Goal: Book appointment/travel/reservation

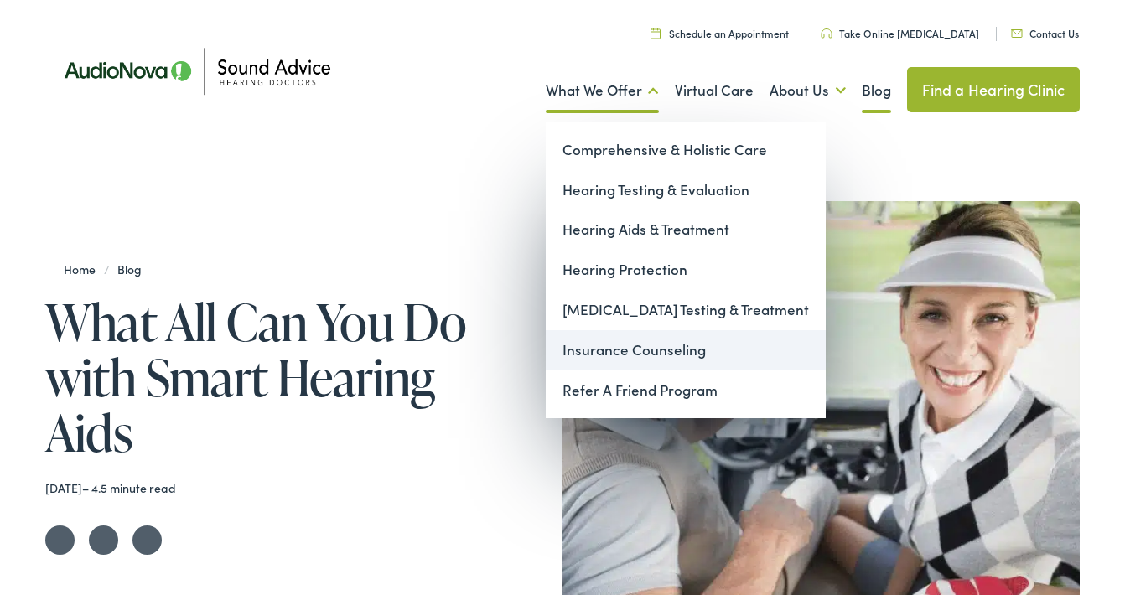
click at [622, 348] on link "Insurance Counseling" at bounding box center [686, 350] width 280 height 40
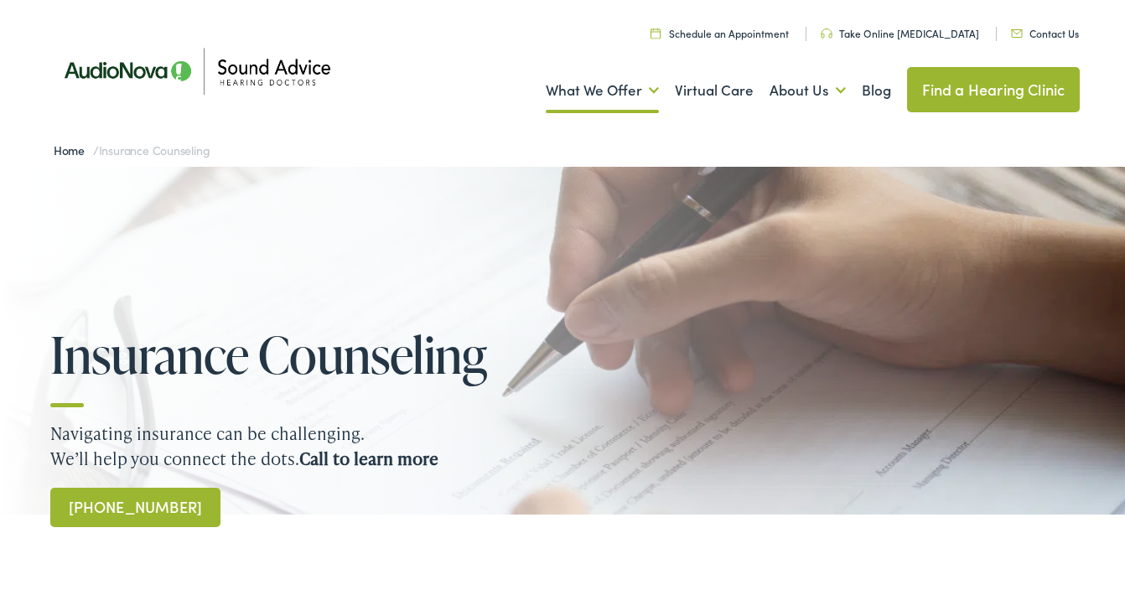
click at [65, 149] on link "Home" at bounding box center [73, 150] width 39 height 17
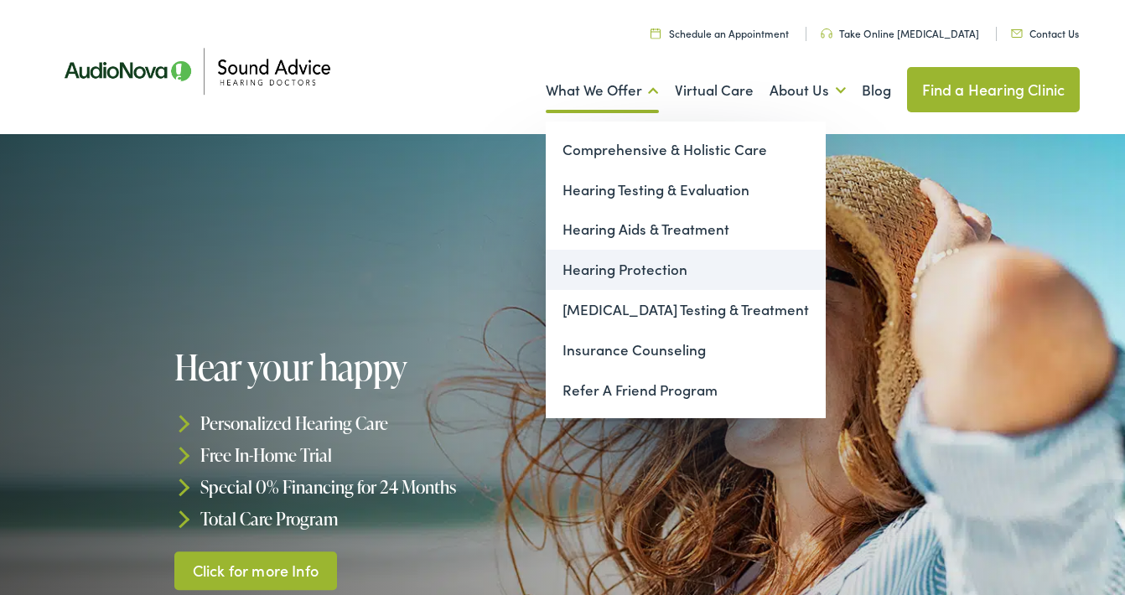
click at [614, 270] on link "Hearing Protection" at bounding box center [686, 270] width 280 height 40
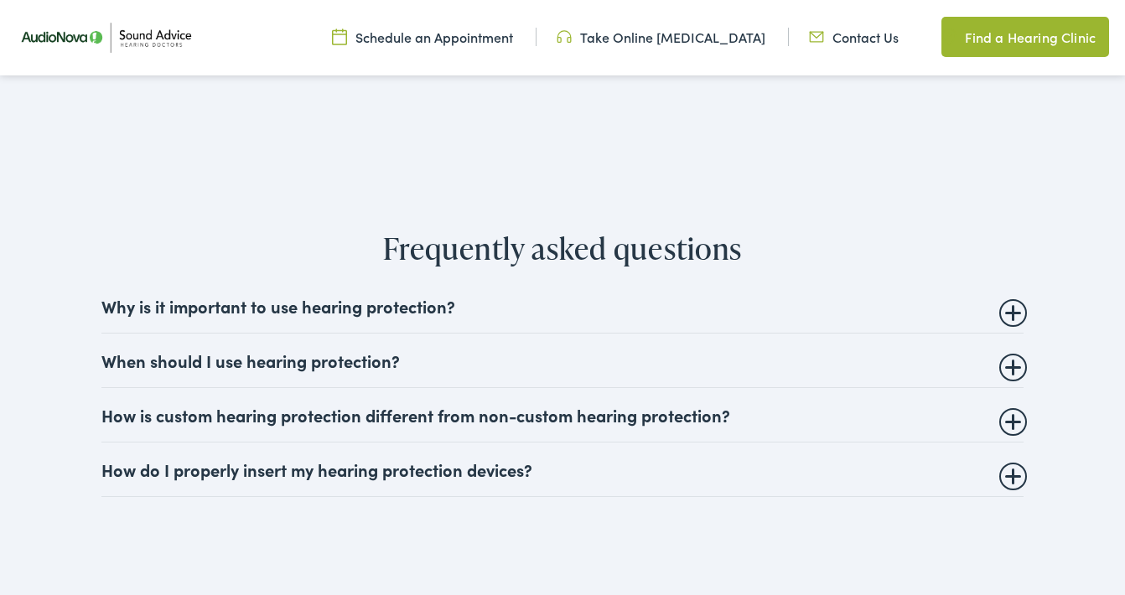
scroll to position [2758, 0]
click at [1014, 415] on summary "How is custom hearing protection different from non-custom hearing protection?" at bounding box center [562, 413] width 922 height 20
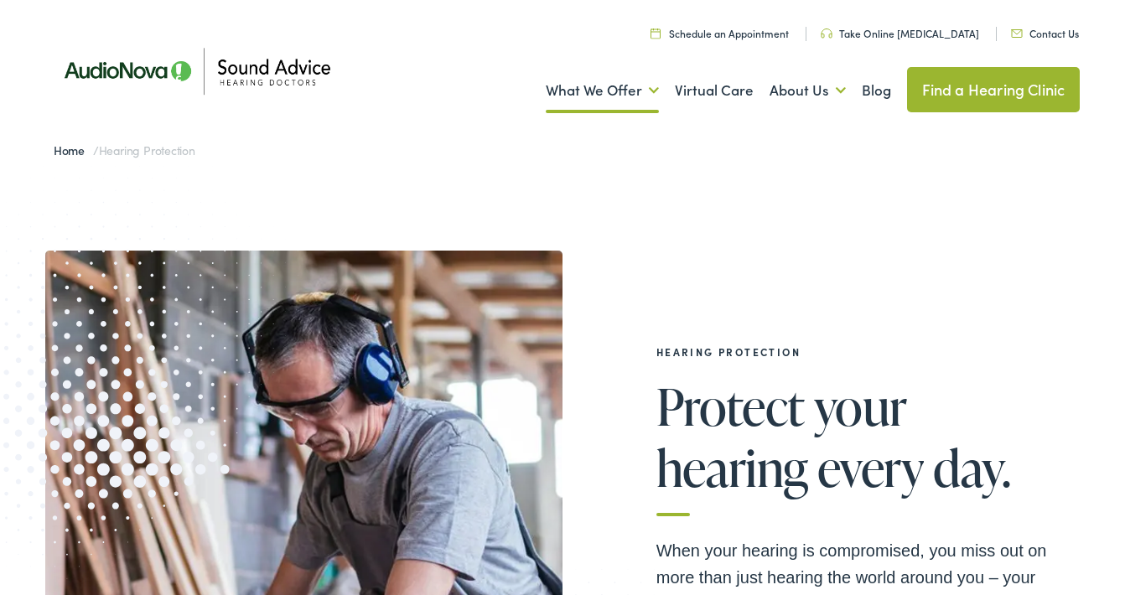
scroll to position [0, 0]
click at [711, 34] on link "Schedule an Appointment" at bounding box center [719, 33] width 138 height 14
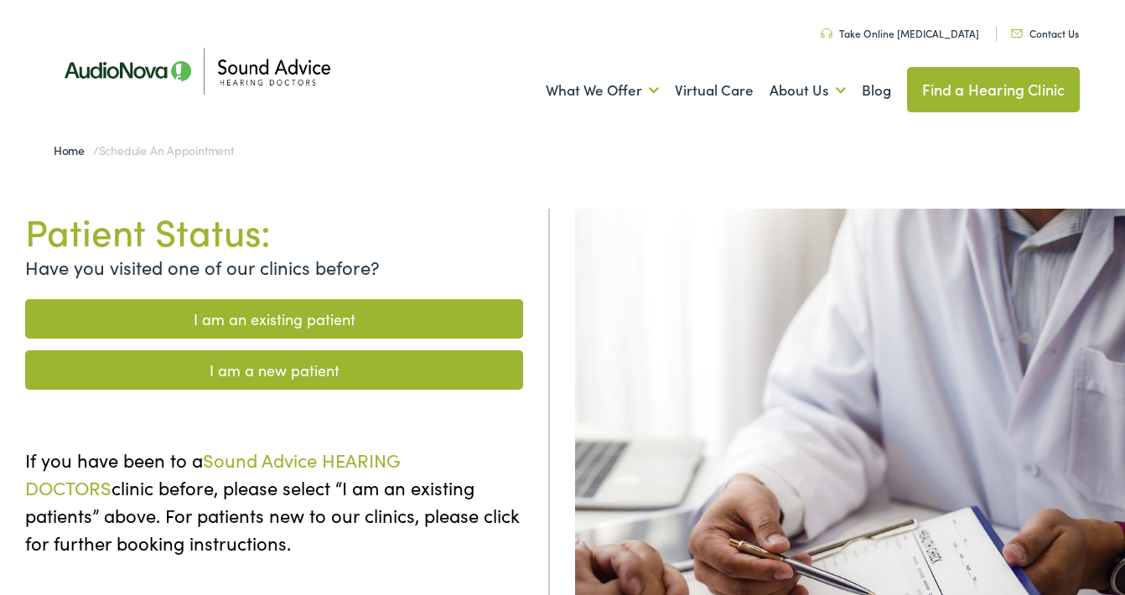
click at [343, 366] on link "I am a new patient" at bounding box center [274, 369] width 498 height 39
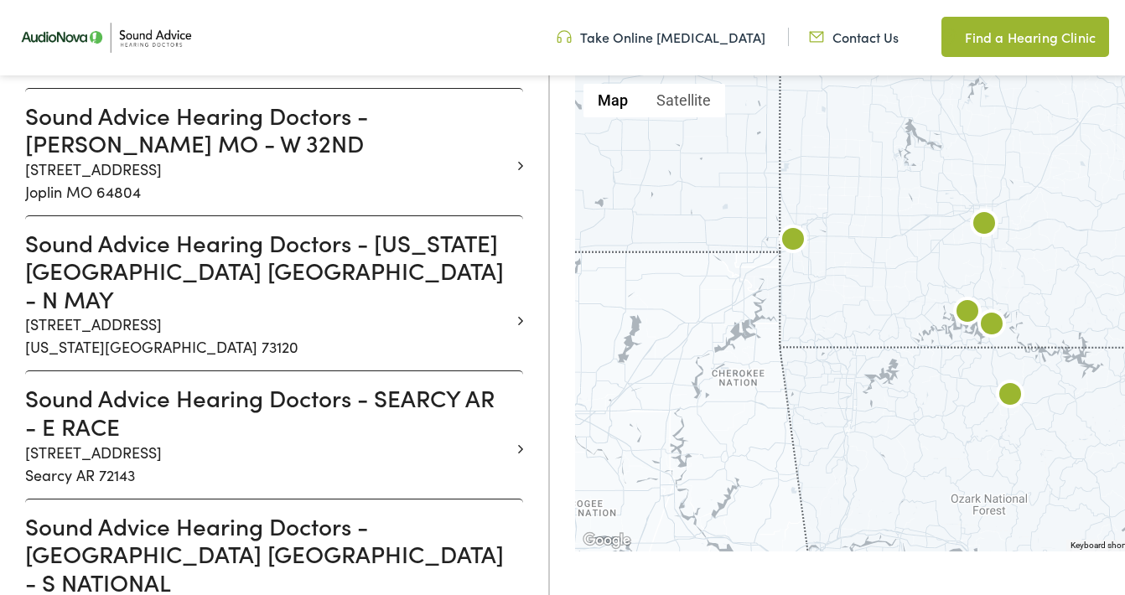
scroll to position [1278, 0]
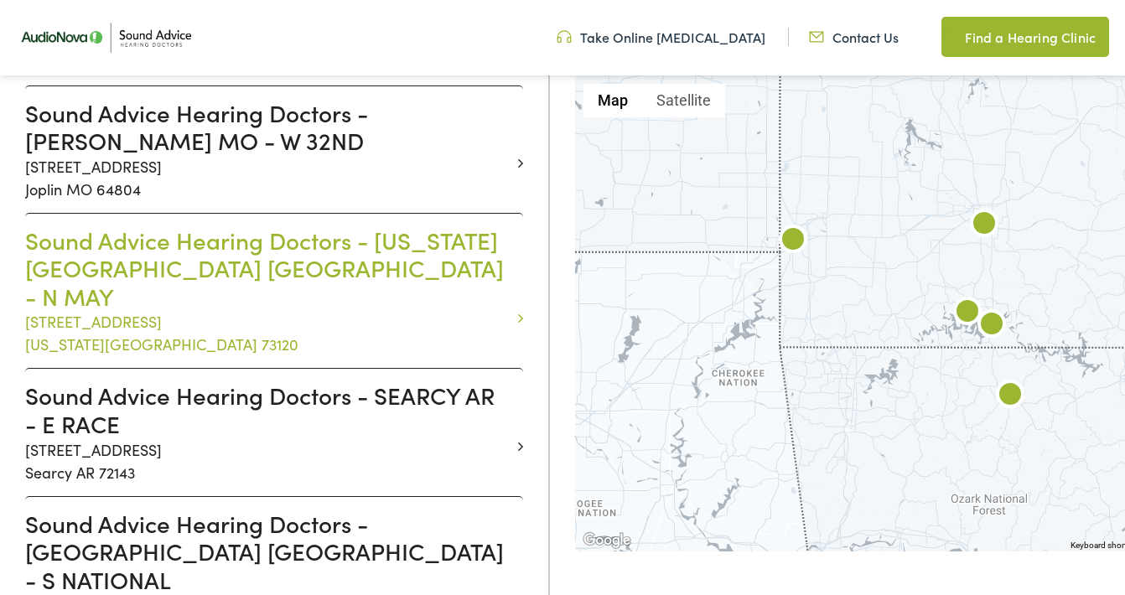
click at [181, 226] on h3 "Sound Advice Hearing Doctors - OKLAHOMA CITY OK - N MAY" at bounding box center [267, 268] width 485 height 85
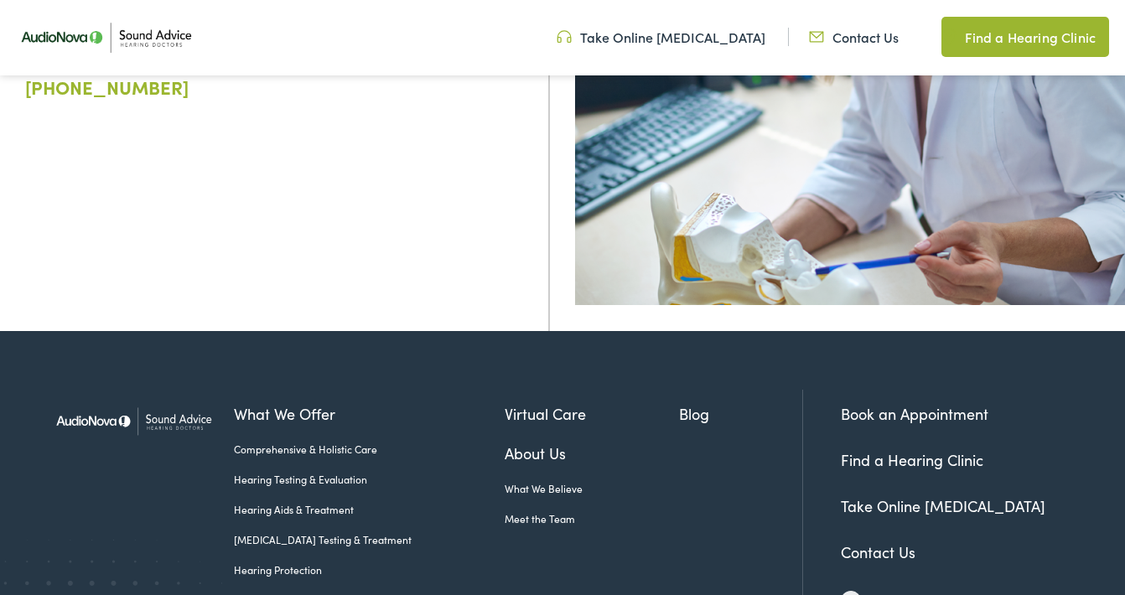
scroll to position [468, 0]
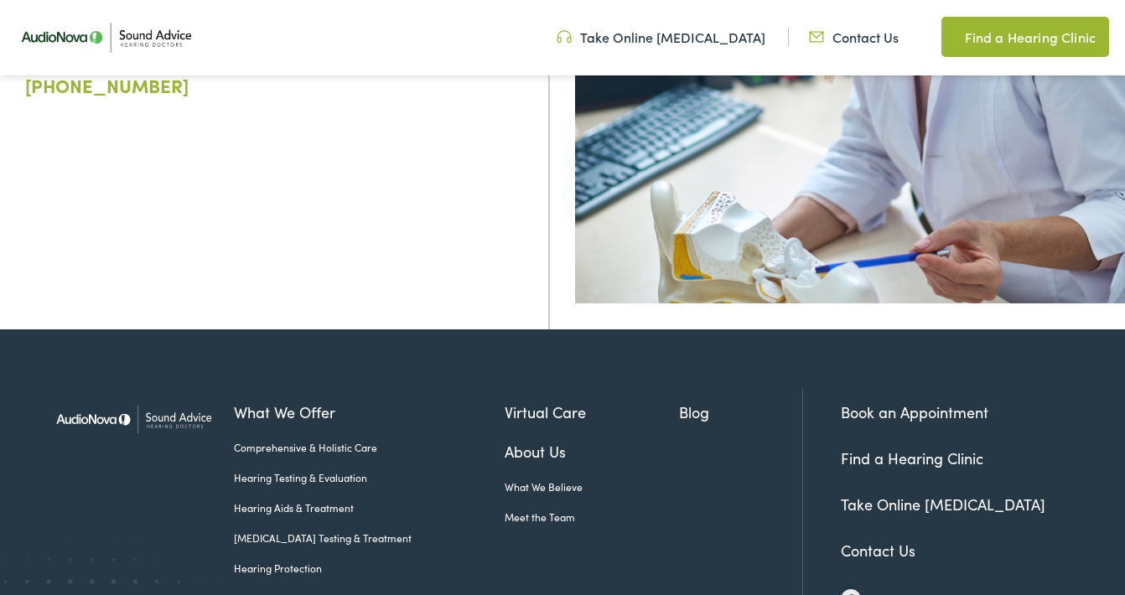
click at [877, 422] on link "Book an Appointment" at bounding box center [914, 411] width 147 height 21
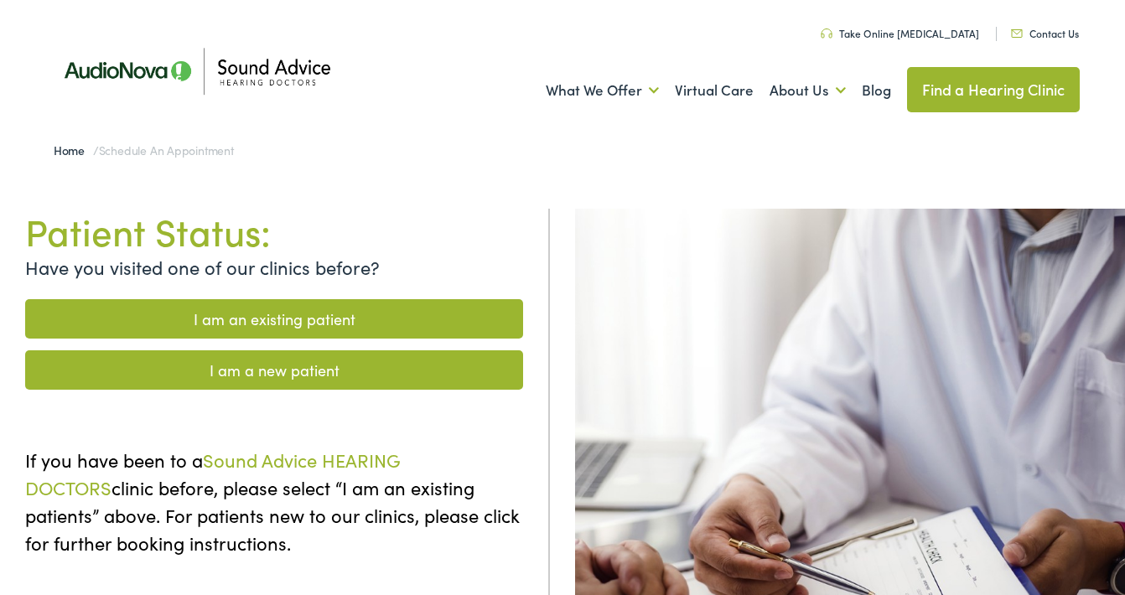
click at [320, 367] on link "I am a new patient" at bounding box center [274, 369] width 498 height 39
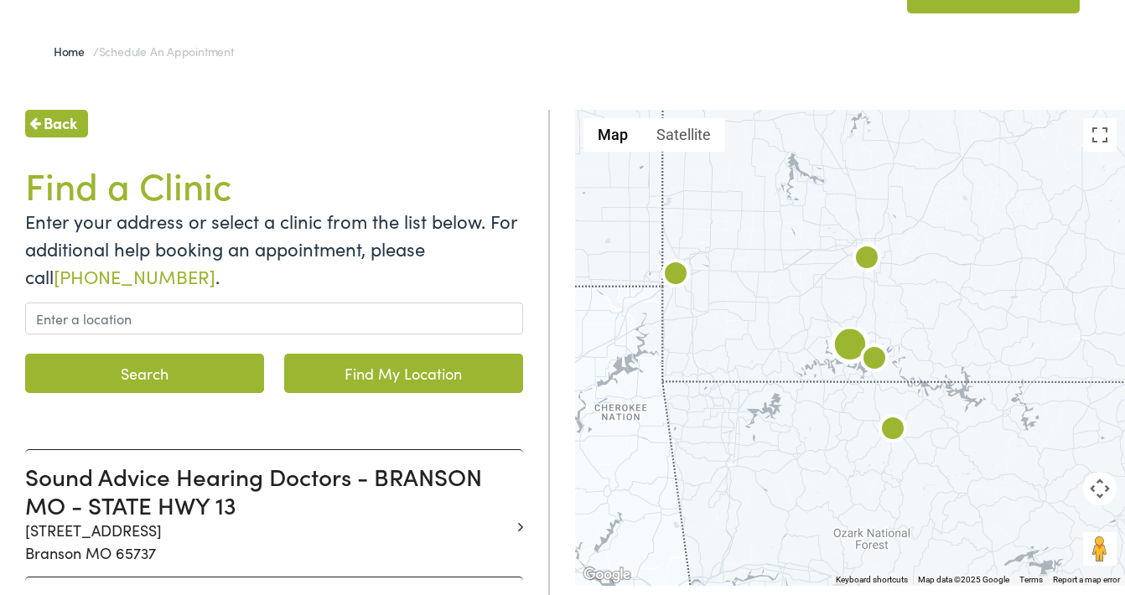
scroll to position [98, 0]
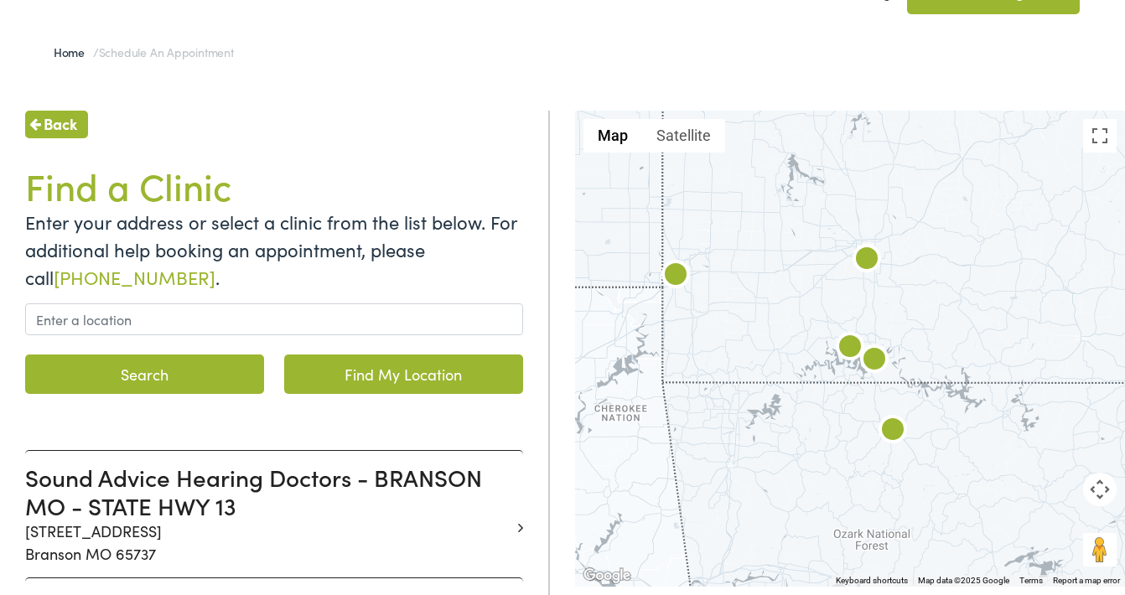
click at [354, 369] on link "Find My Location" at bounding box center [403, 373] width 239 height 39
type input "Oklahoma City, Oklahoma"
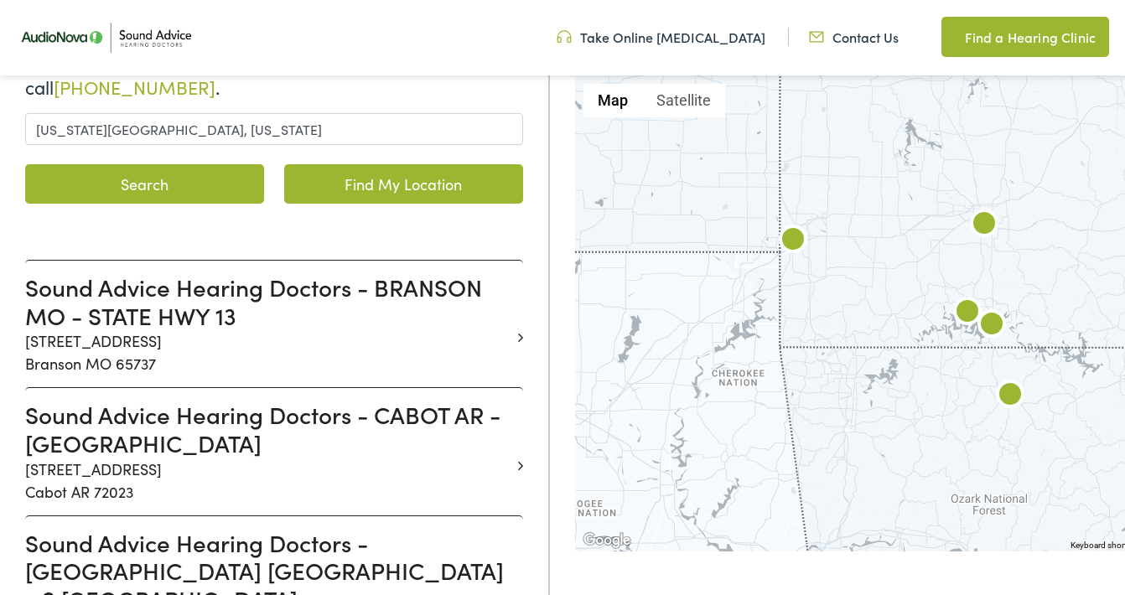
scroll to position [287, 0]
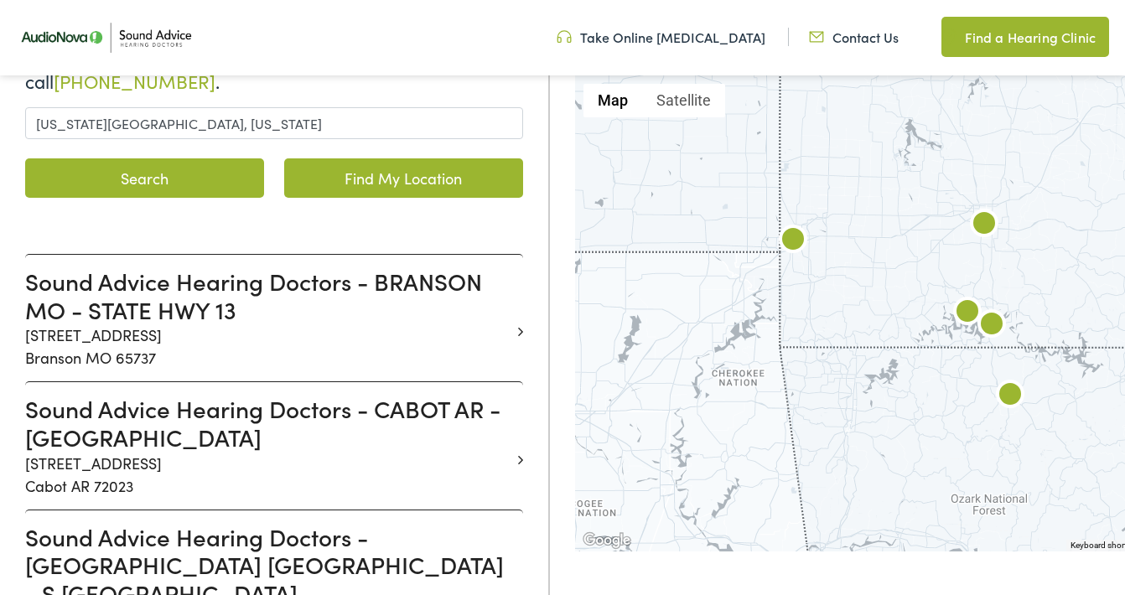
click at [139, 168] on button "Search" at bounding box center [144, 177] width 239 height 39
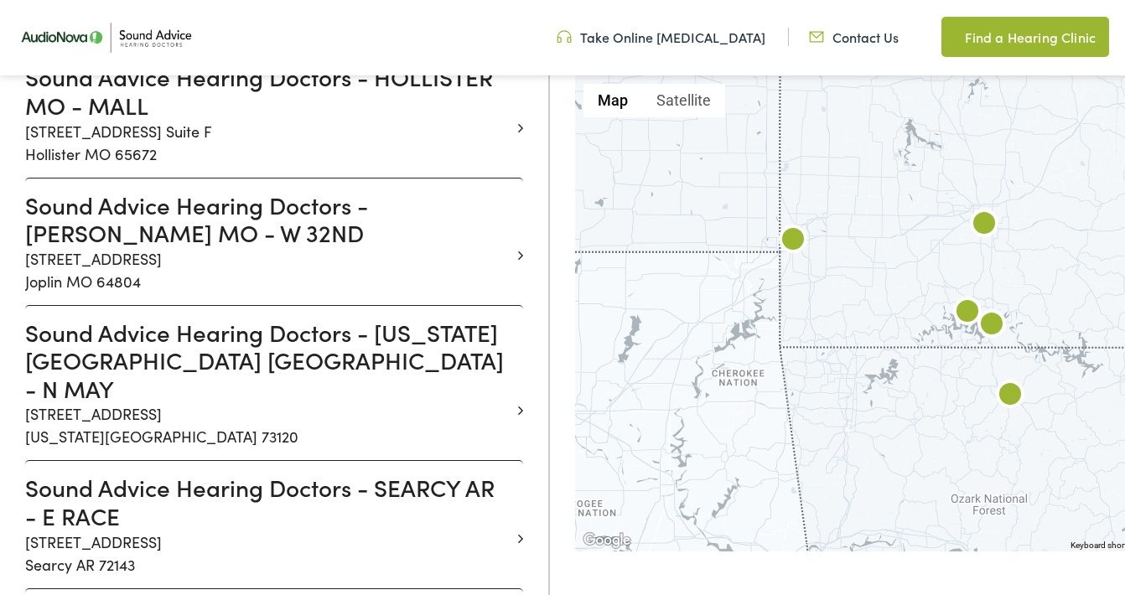
scroll to position [1192, 0]
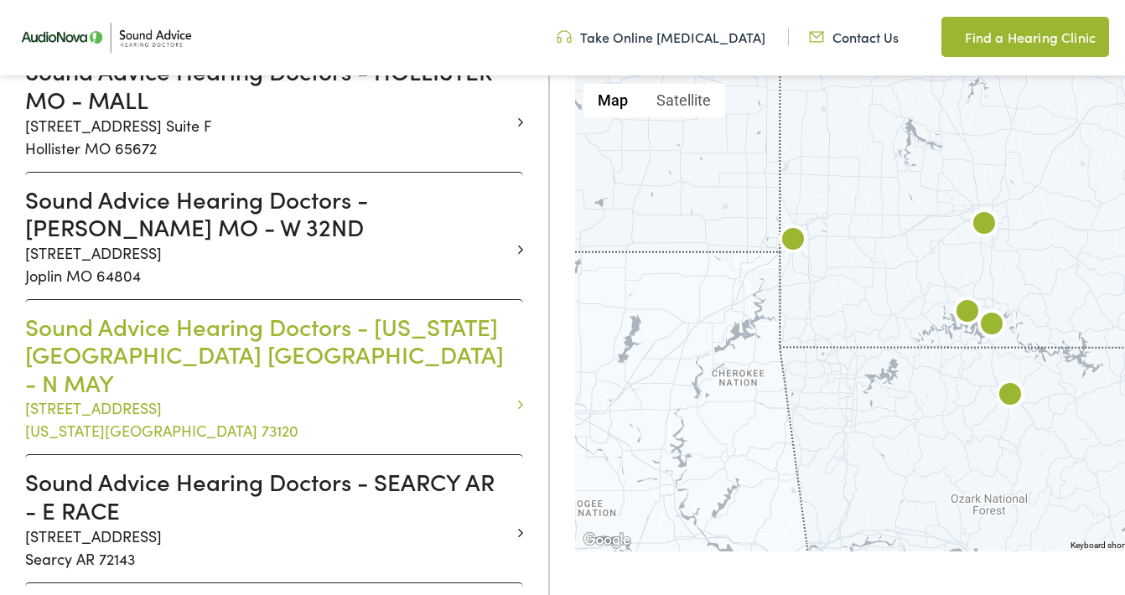
click at [173, 313] on h3 "Sound Advice Hearing Doctors - OKLAHOMA CITY OK - N MAY" at bounding box center [267, 355] width 485 height 85
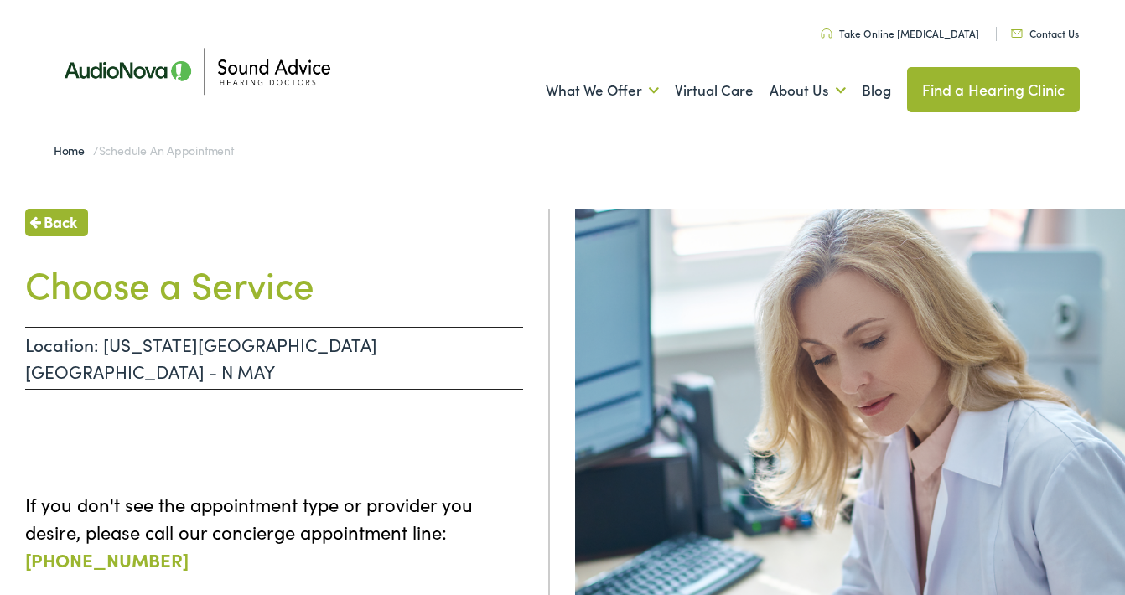
click at [223, 293] on h1 "Choose a Service" at bounding box center [274, 283] width 498 height 44
click at [108, 281] on h1 "Choose a Service" at bounding box center [274, 283] width 498 height 44
click at [120, 341] on p "Location: OKLAHOMA CITY OK - N MAY" at bounding box center [274, 358] width 498 height 63
click at [258, 338] on p "Location: OKLAHOMA CITY OK - N MAY" at bounding box center [274, 358] width 498 height 63
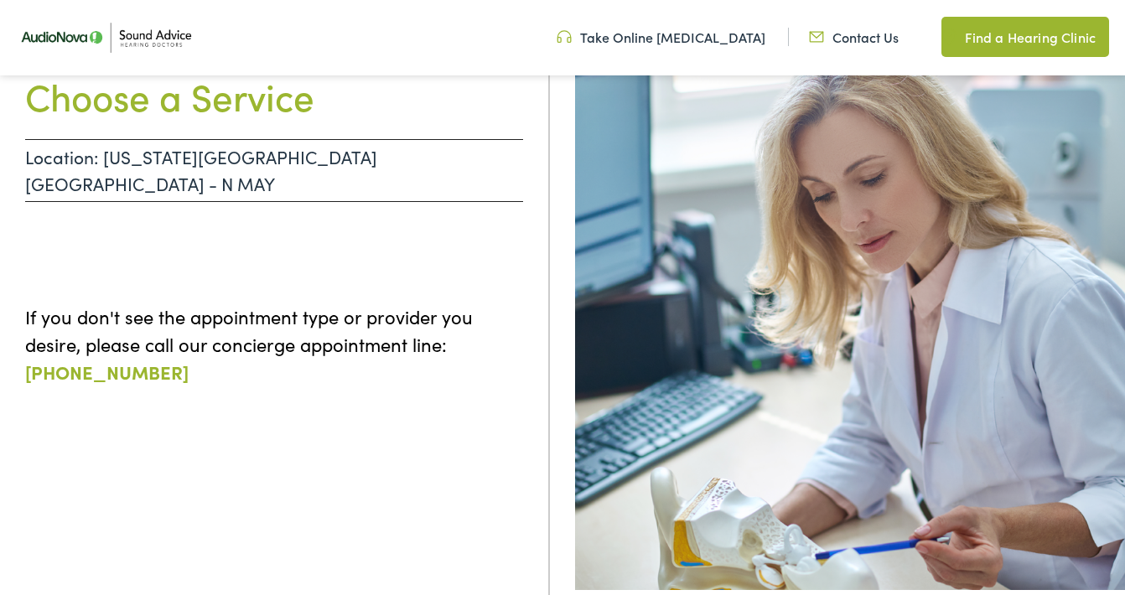
scroll to position [182, 0]
click at [854, 34] on link "Contact Us" at bounding box center [854, 37] width 90 height 18
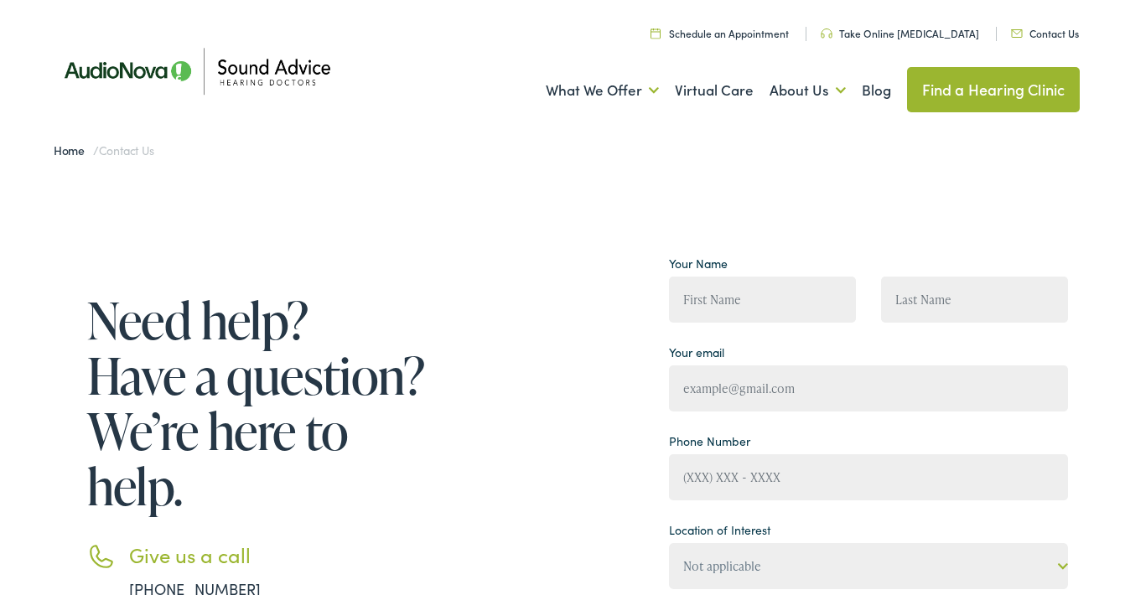
click at [69, 150] on link "Home" at bounding box center [73, 150] width 39 height 17
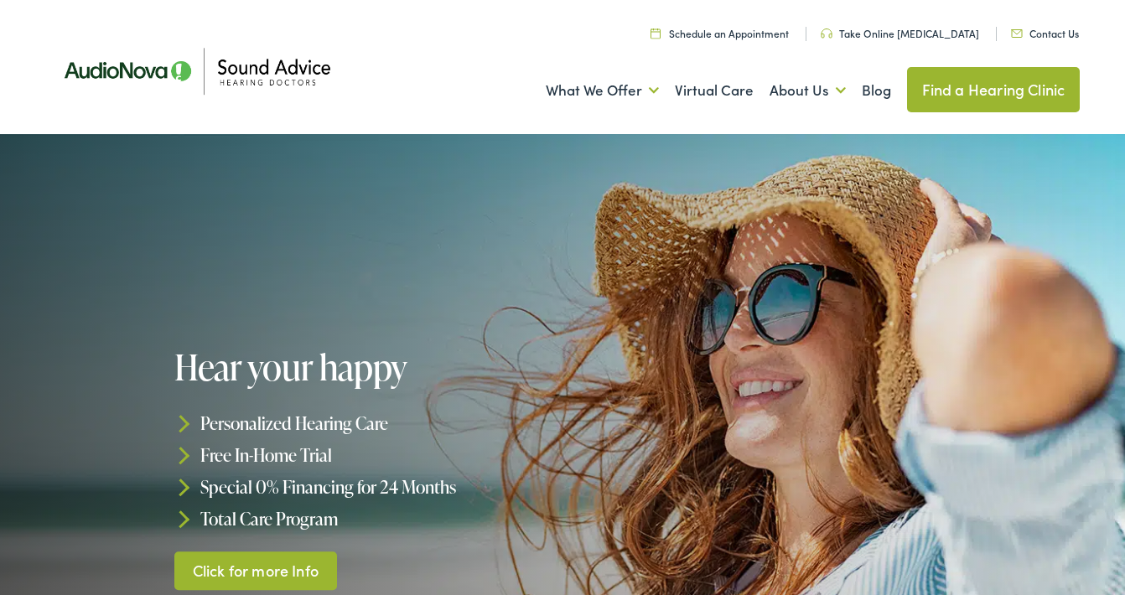
click at [1044, 28] on link "Contact Us" at bounding box center [1045, 33] width 68 height 14
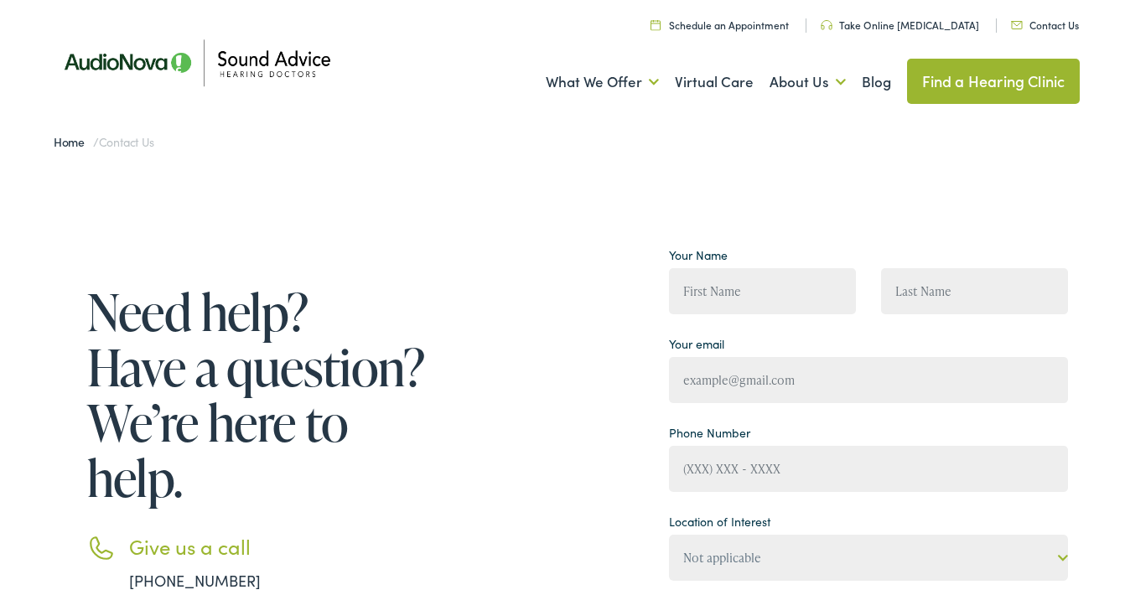
scroll to position [8, 0]
